Goal: Find specific page/section: Find specific page/section

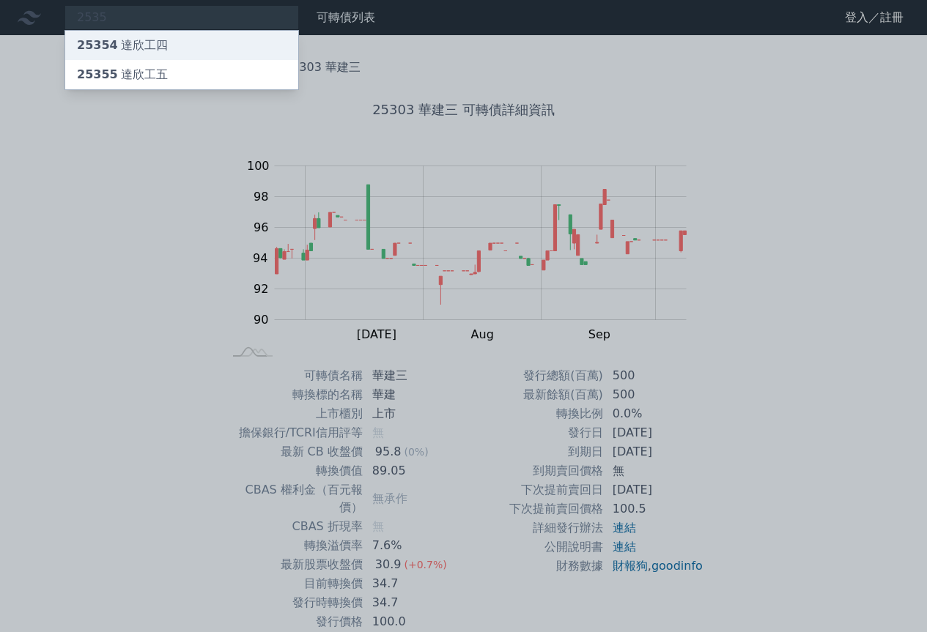
type input "2535"
click at [185, 50] on div "25354 達欣工四" at bounding box center [181, 45] width 233 height 29
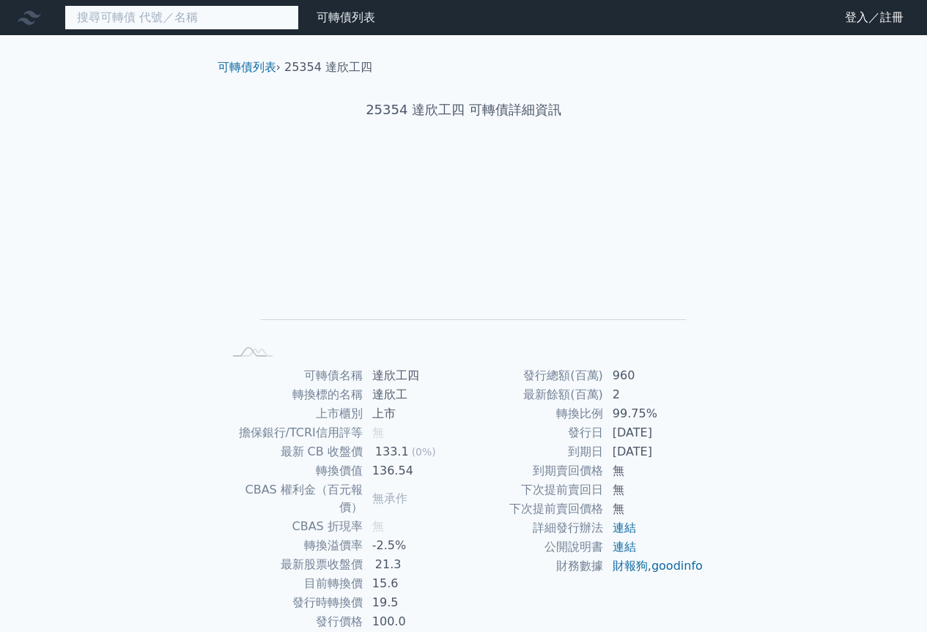
click at [176, 18] on input at bounding box center [181, 17] width 234 height 25
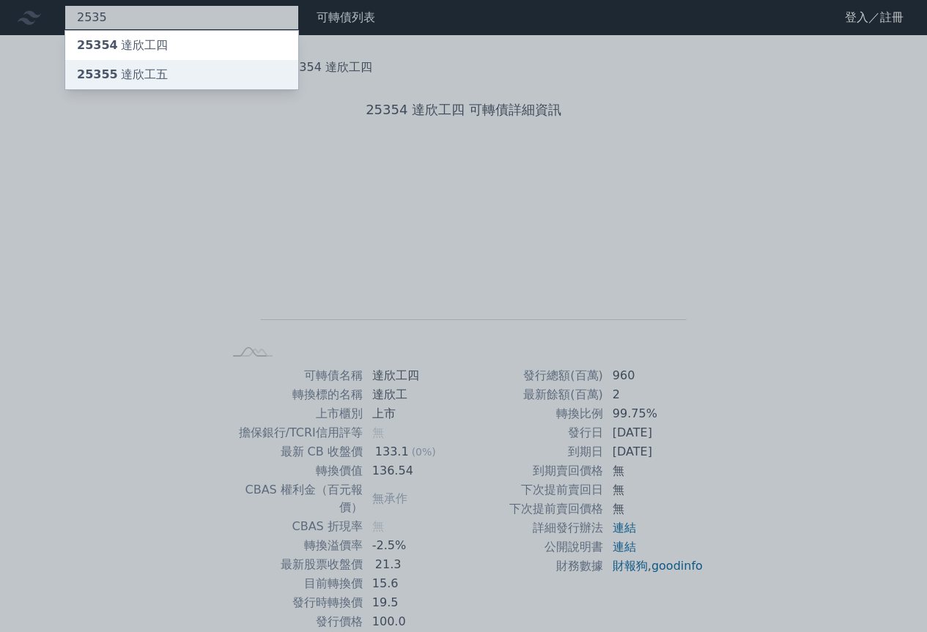
type input "2535"
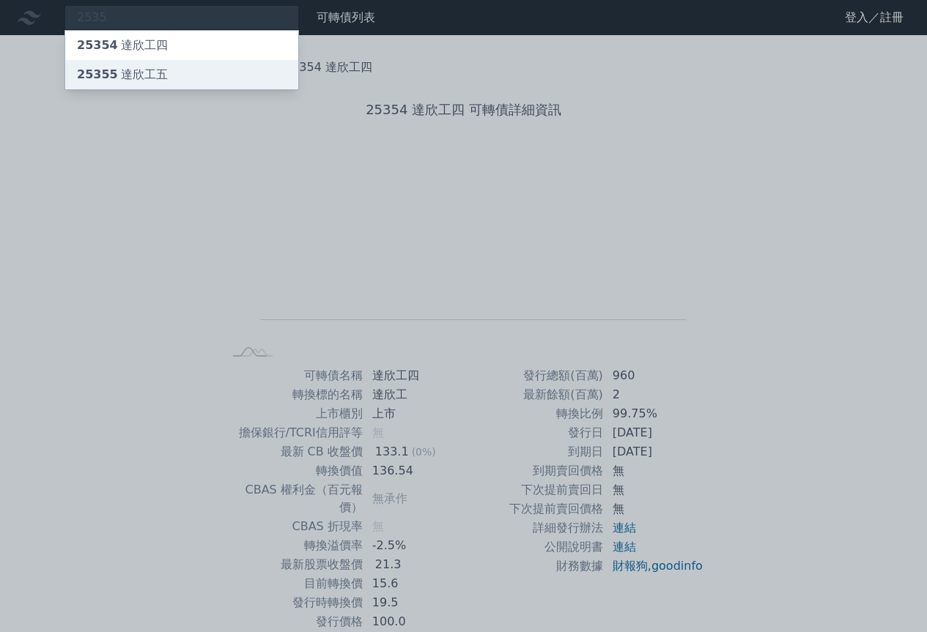
click at [154, 75] on div "25355 達欣工五" at bounding box center [122, 75] width 91 height 18
